Goal: Information Seeking & Learning: Learn about a topic

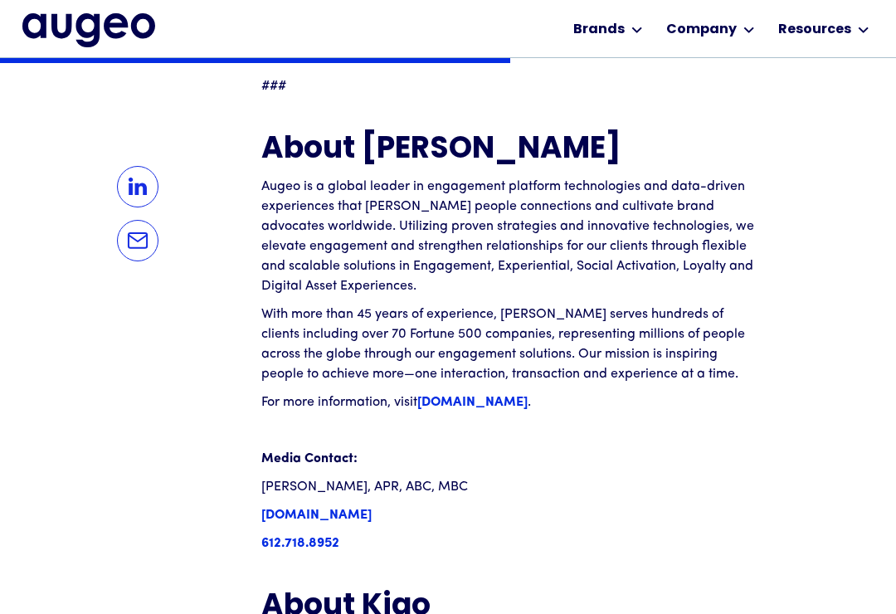
scroll to position [2103, 0]
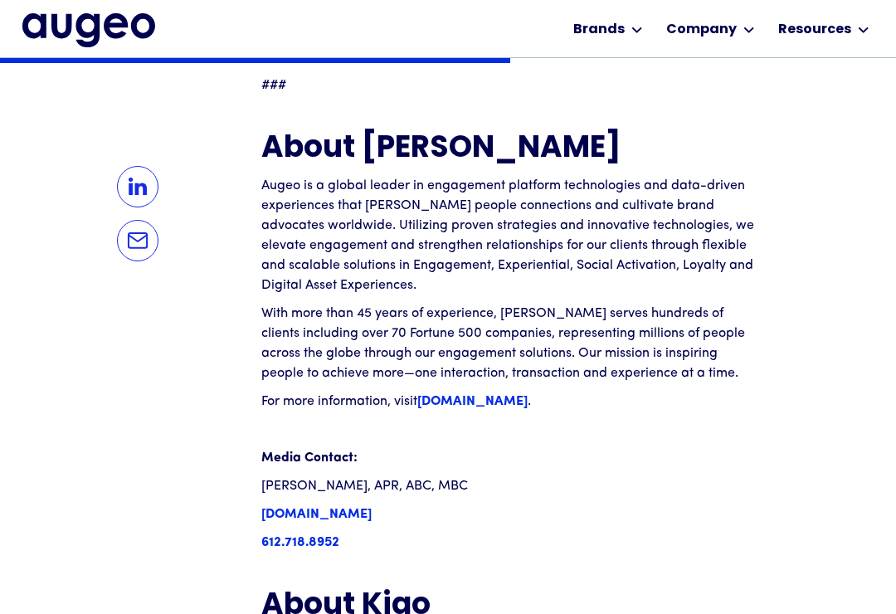
click at [851, 56] on div "Resources" at bounding box center [824, 28] width 100 height 57
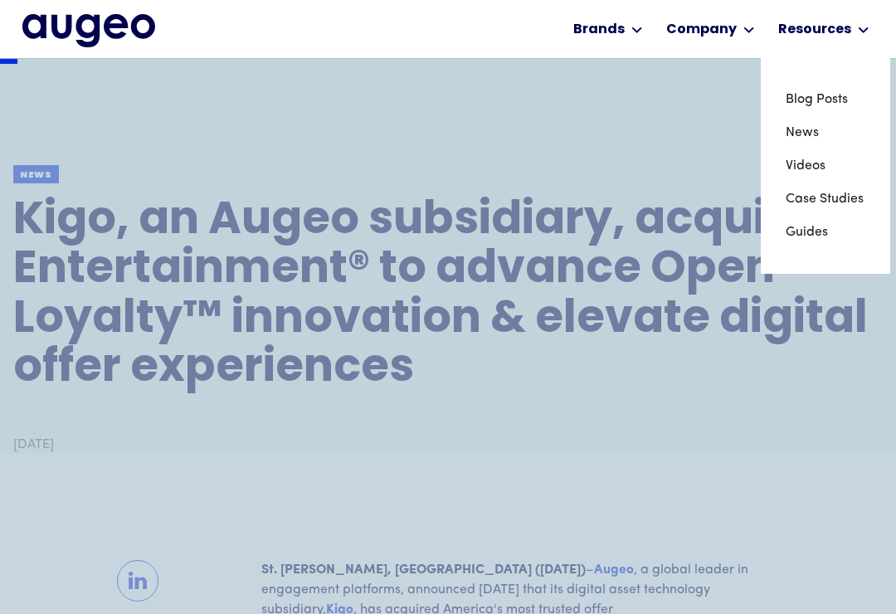
scroll to position [0, 0]
